Goal: Navigation & Orientation: Find specific page/section

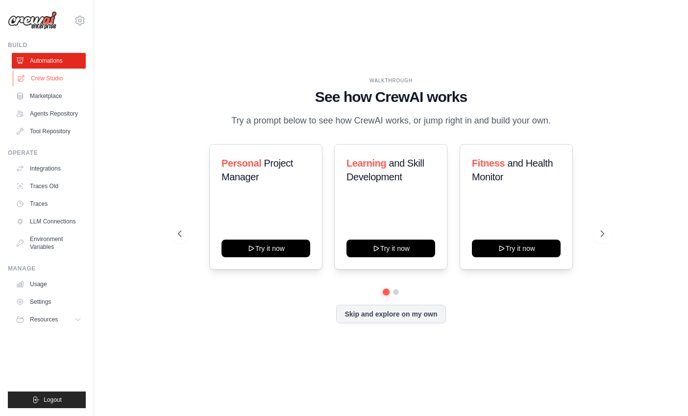
click at [52, 75] on link "Crew Studio" at bounding box center [50, 79] width 74 height 16
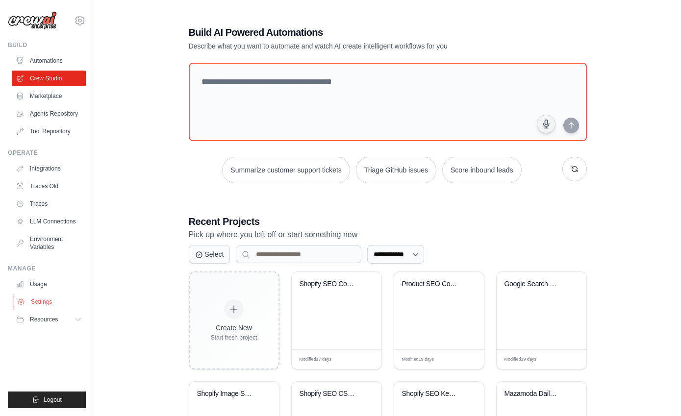
click at [40, 299] on link "Settings" at bounding box center [50, 302] width 74 height 16
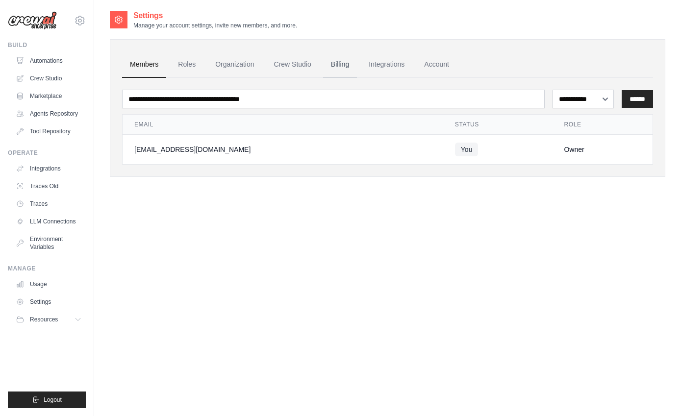
click at [346, 61] on link "Billing" at bounding box center [340, 64] width 34 height 26
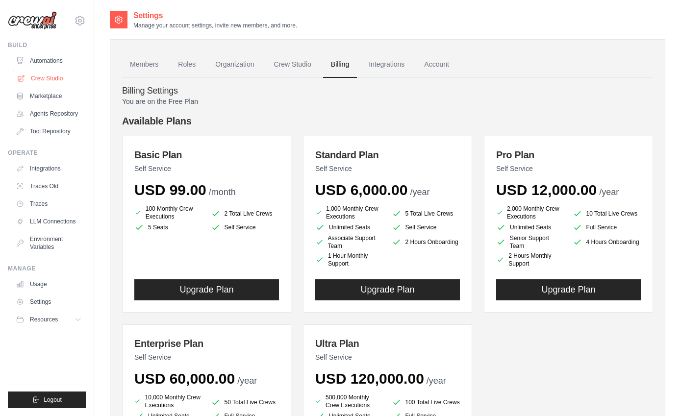
click at [36, 75] on link "Crew Studio" at bounding box center [50, 79] width 74 height 16
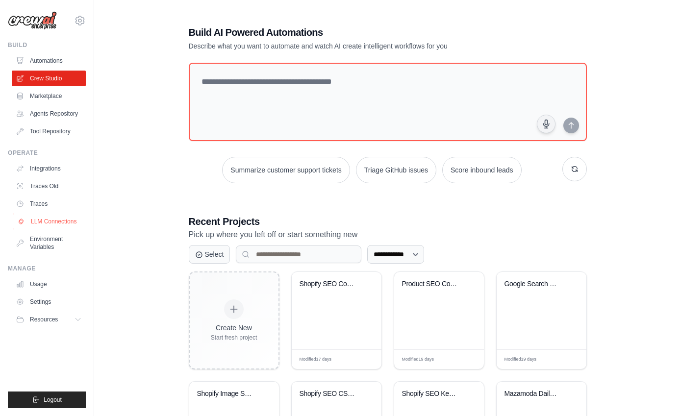
click at [46, 224] on link "LLM Connections" at bounding box center [50, 222] width 74 height 16
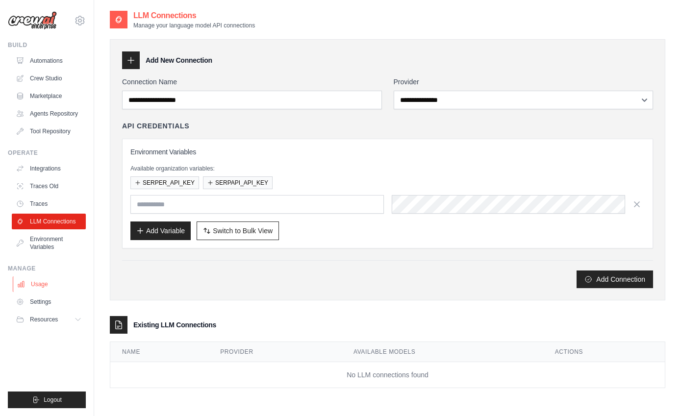
click at [38, 281] on link "Usage" at bounding box center [50, 285] width 74 height 16
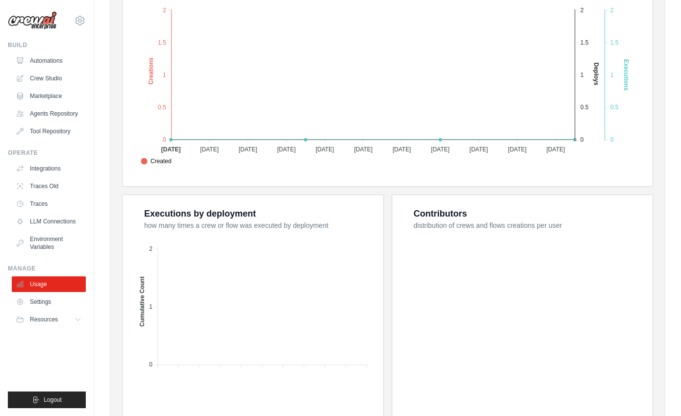
scroll to position [0, 0]
